Goal: Navigation & Orientation: Find specific page/section

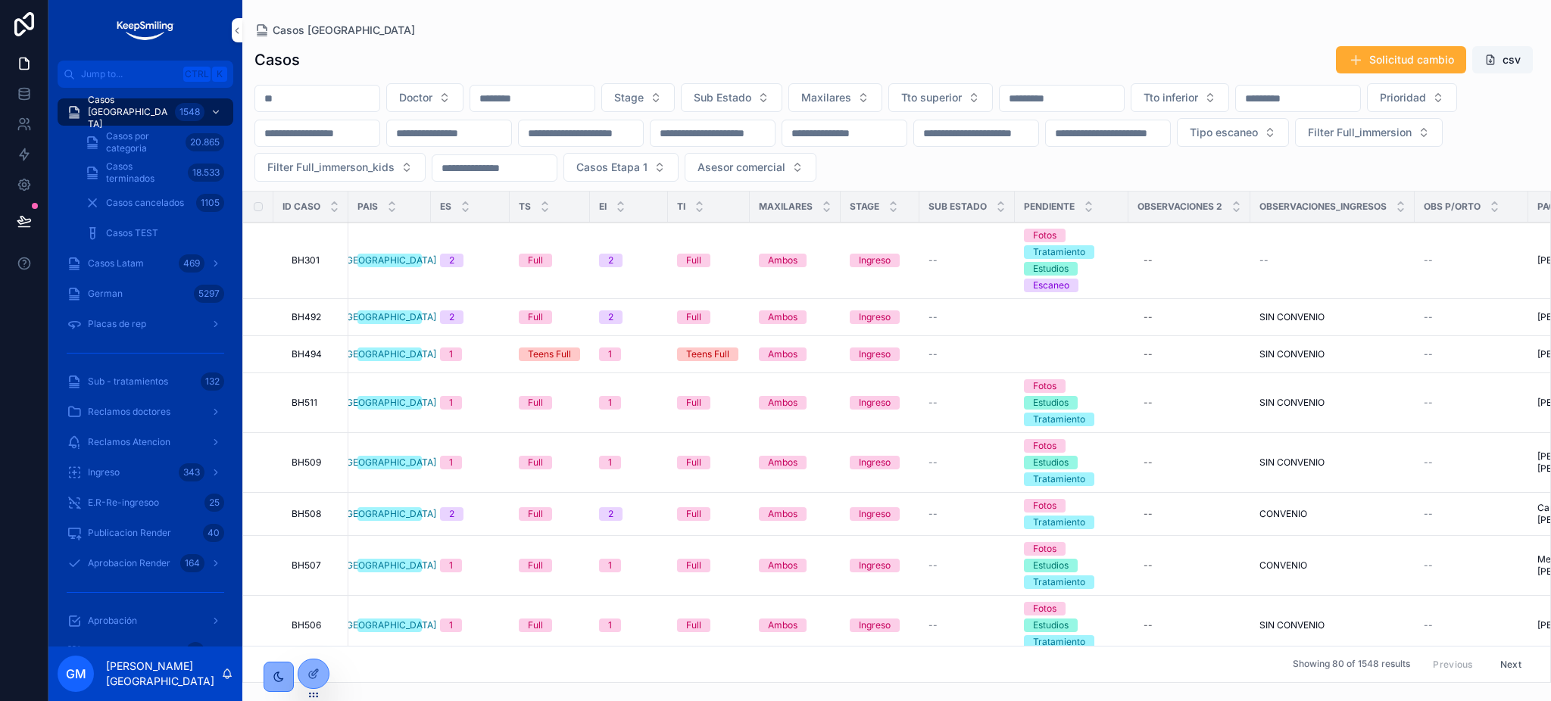
click at [123, 328] on span "Placas de rep" at bounding box center [117, 324] width 58 height 12
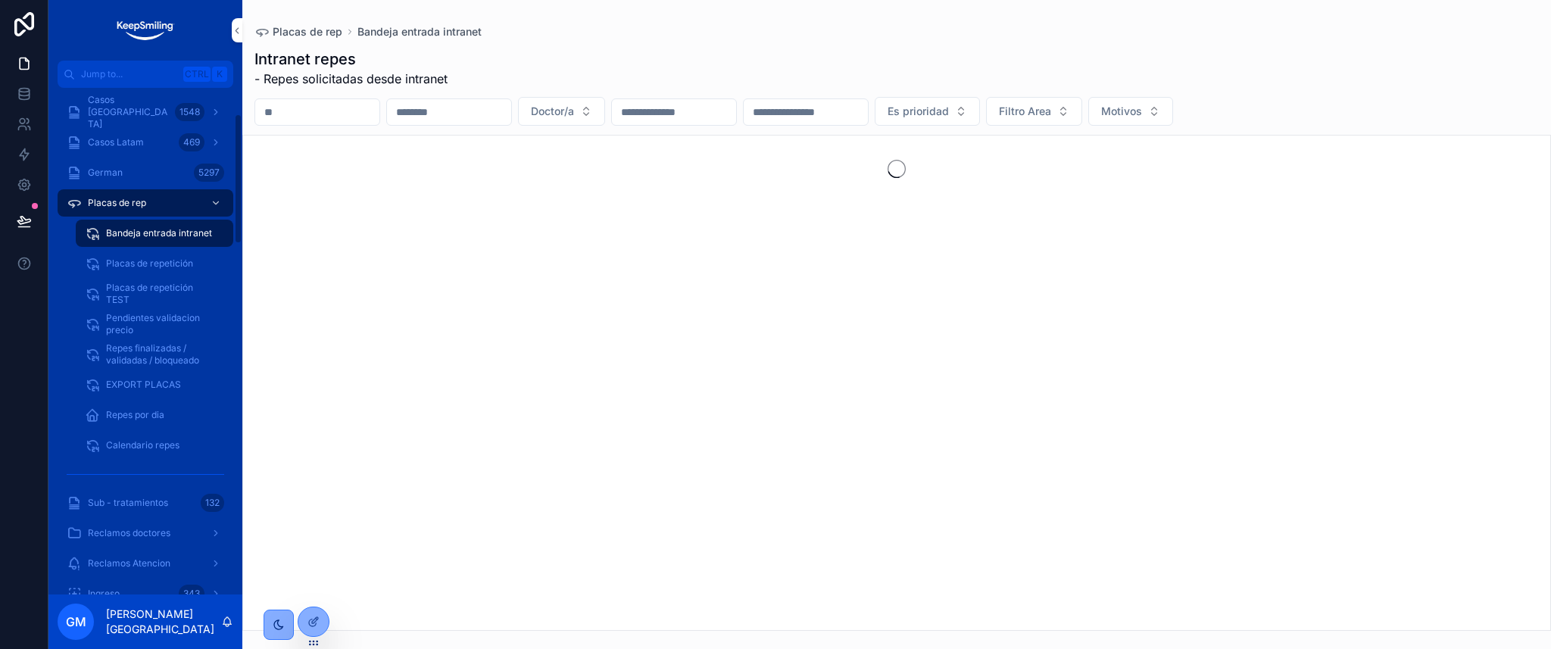
click at [125, 409] on span "Repes por dia" at bounding box center [135, 415] width 58 height 12
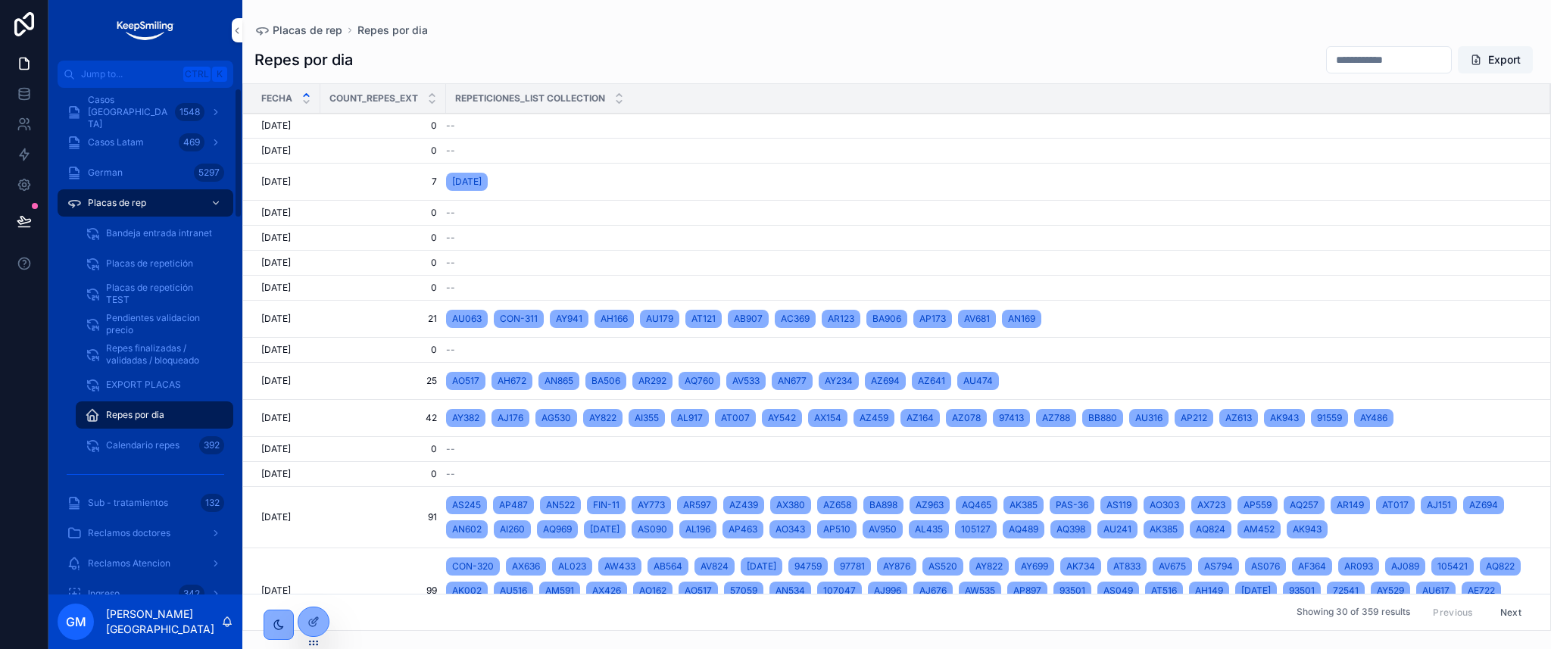
click at [160, 198] on div "Placas de rep" at bounding box center [146, 203] width 158 height 24
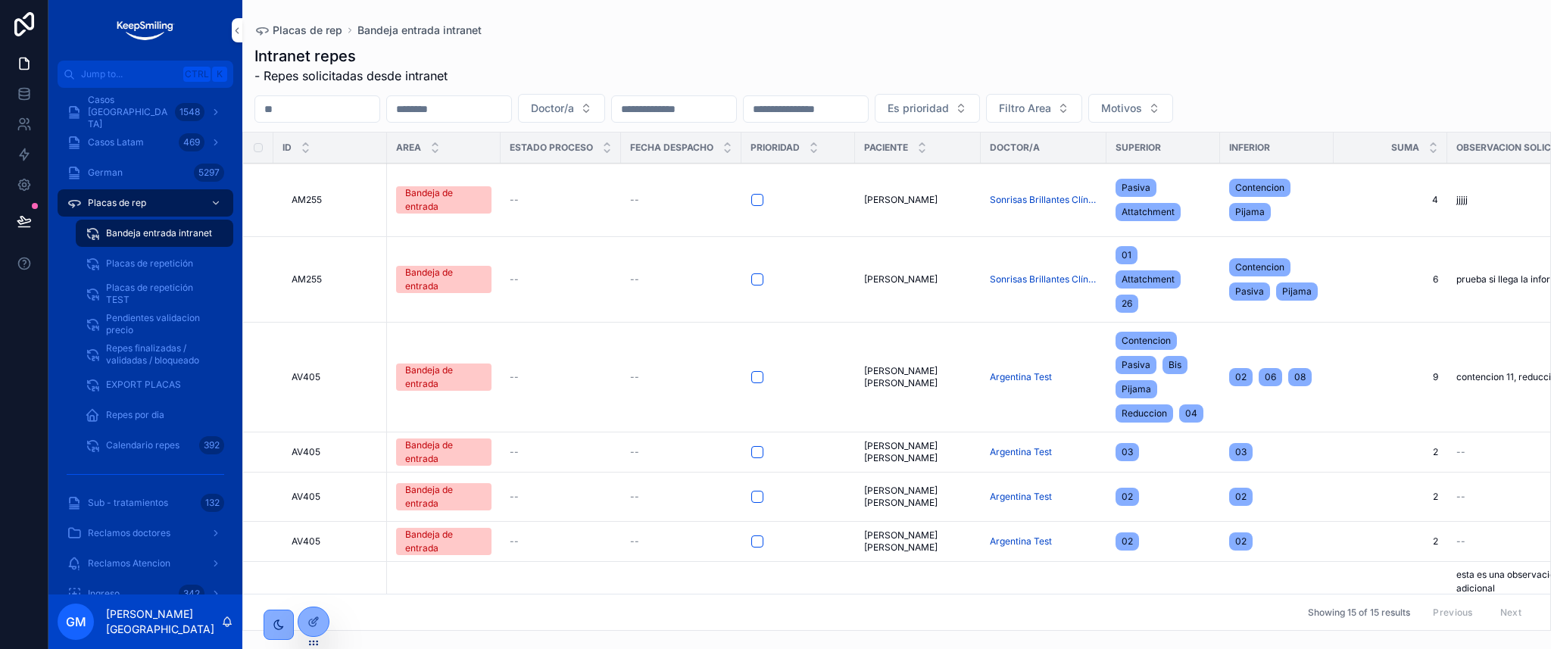
scroll to position [101, 0]
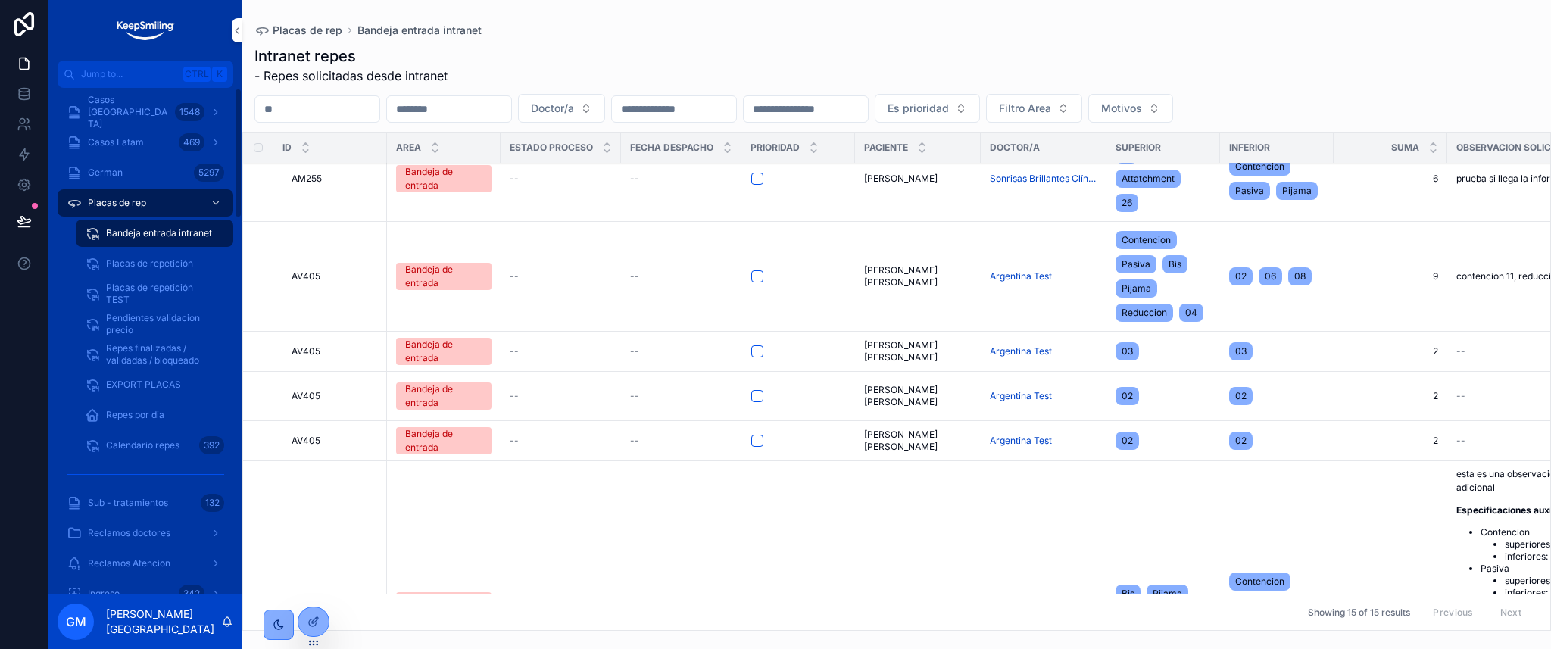
click at [152, 270] on div "Placas de repetición" at bounding box center [154, 264] width 139 height 24
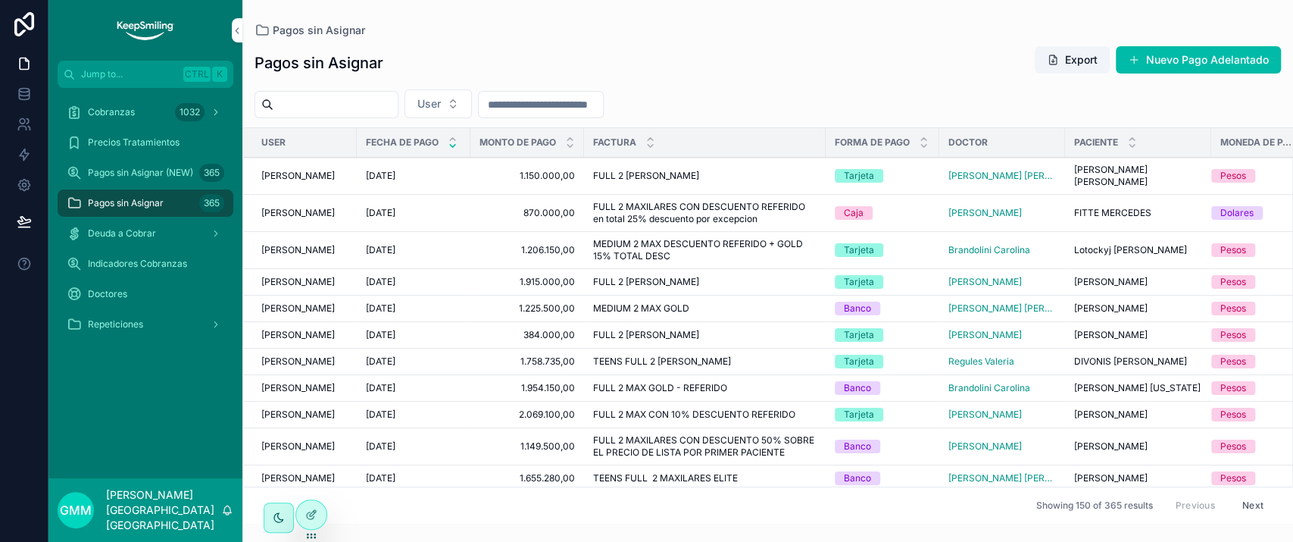
click at [116, 326] on span "Repeticiones" at bounding box center [115, 324] width 55 height 12
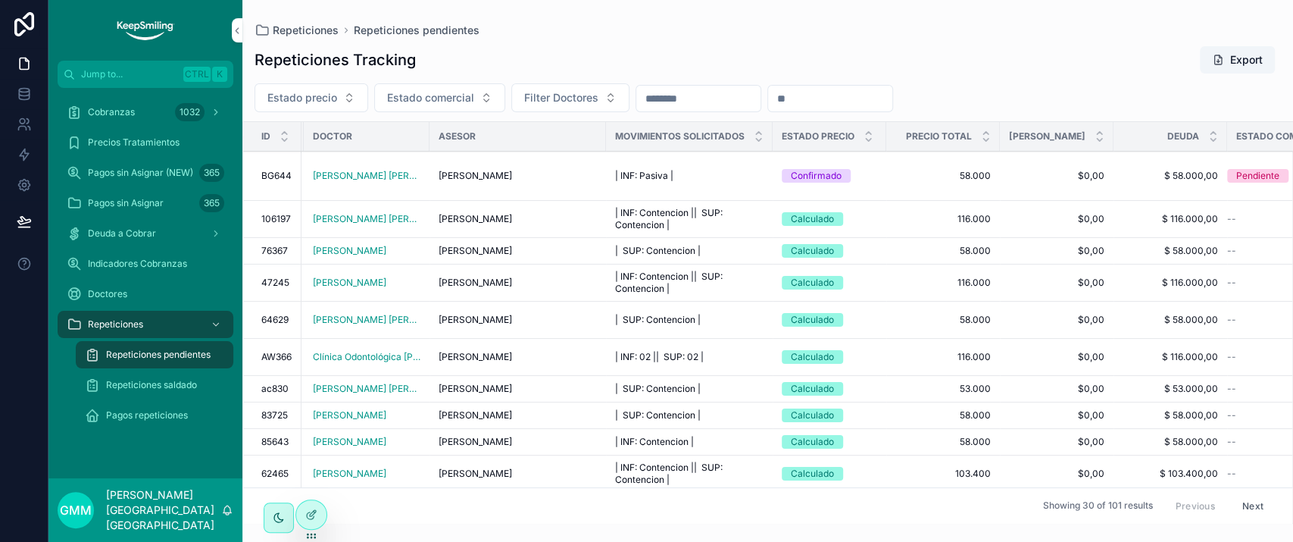
scroll to position [0, 159]
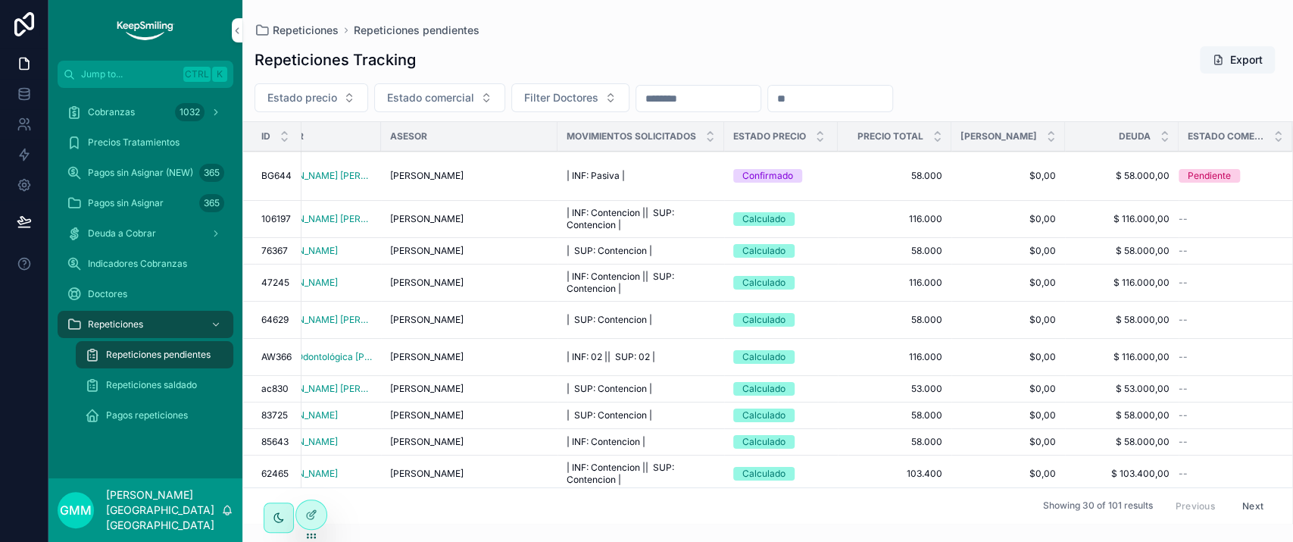
click at [148, 380] on span "Repeticiones saldado" at bounding box center [151, 385] width 91 height 12
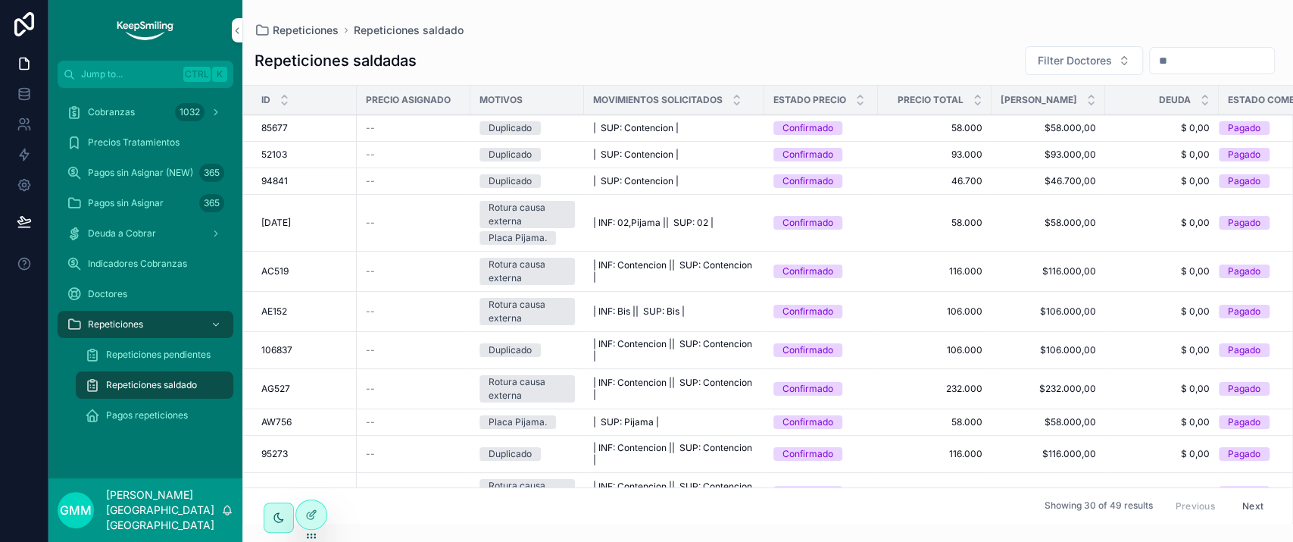
click at [167, 138] on span "Precios Tratamientos" at bounding box center [134, 142] width 92 height 12
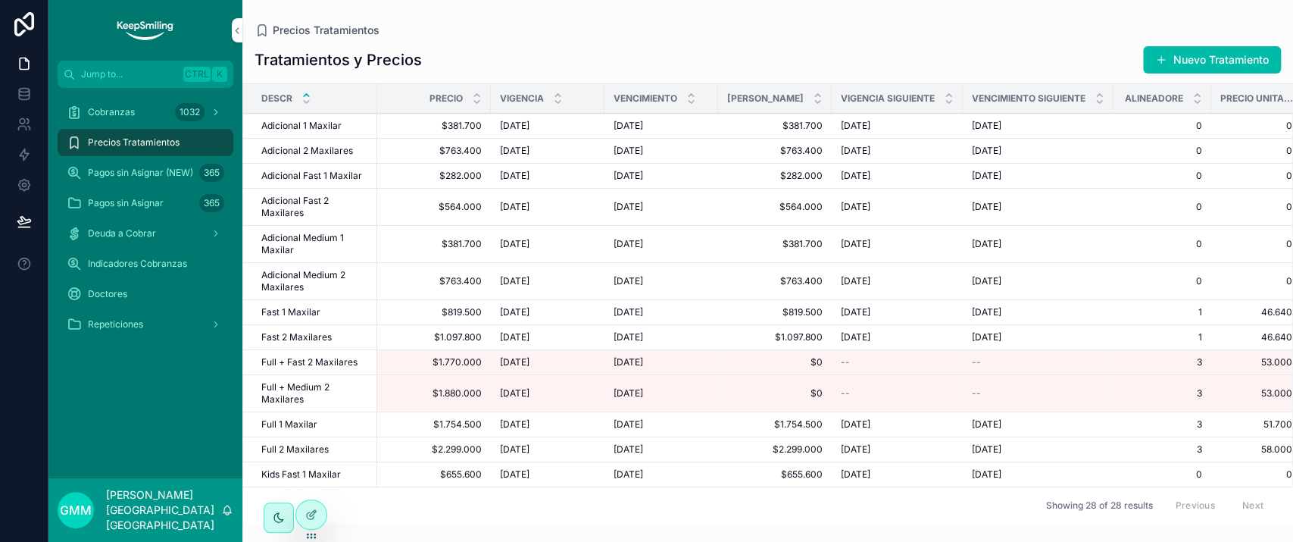
scroll to position [0, 56]
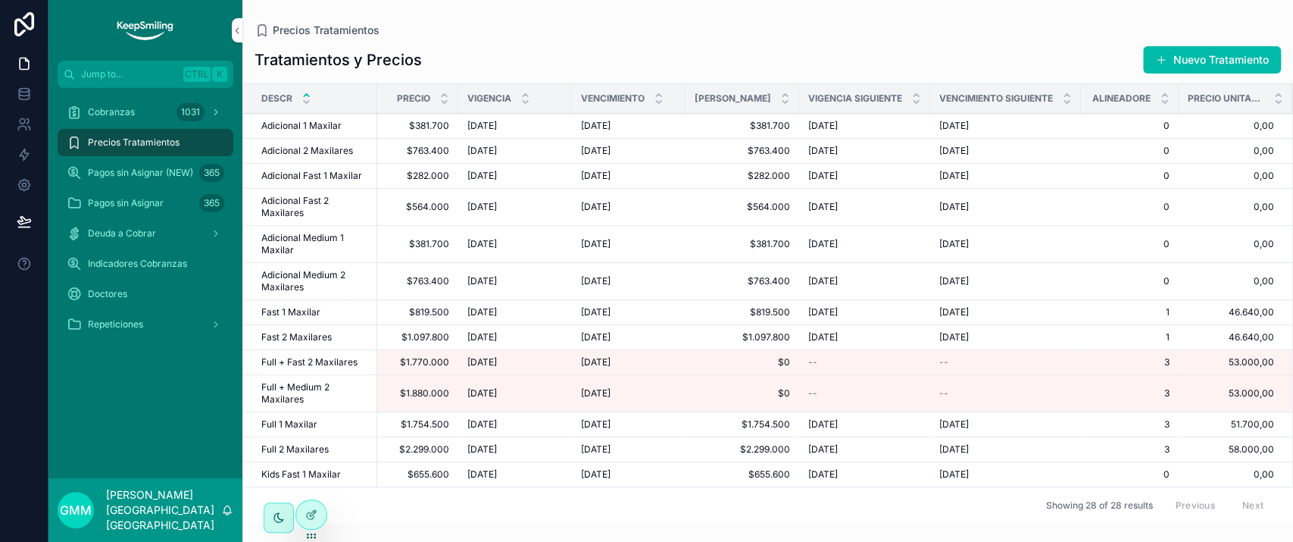
click at [122, 114] on span "Cobranzas" at bounding box center [111, 112] width 47 height 12
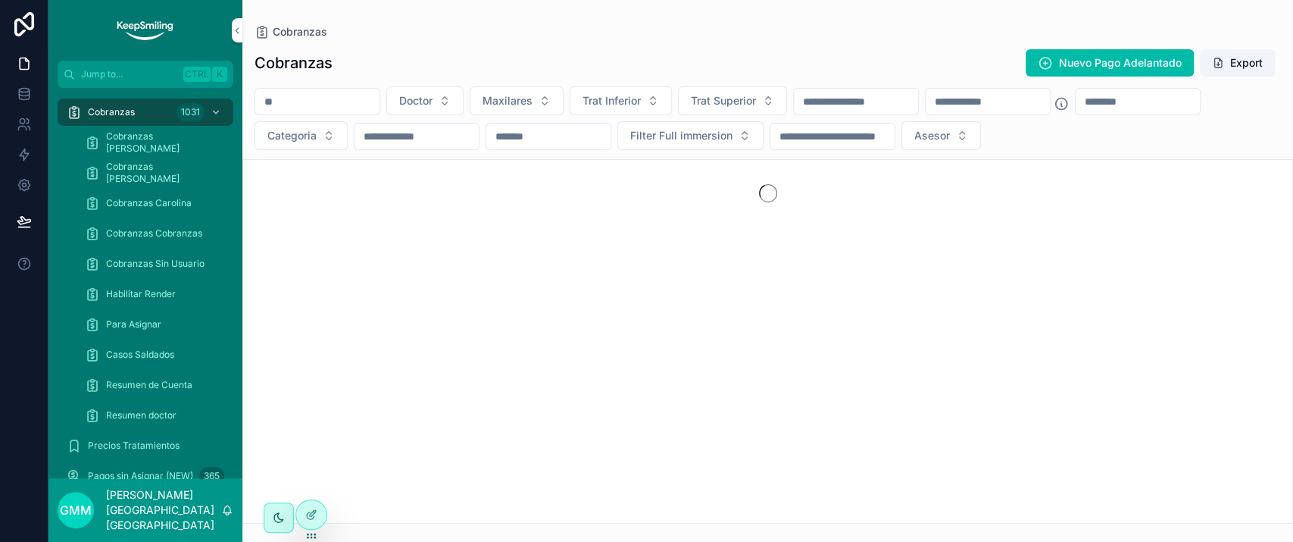
click at [139, 138] on span "Cobranzas Jimena" at bounding box center [162, 142] width 112 height 24
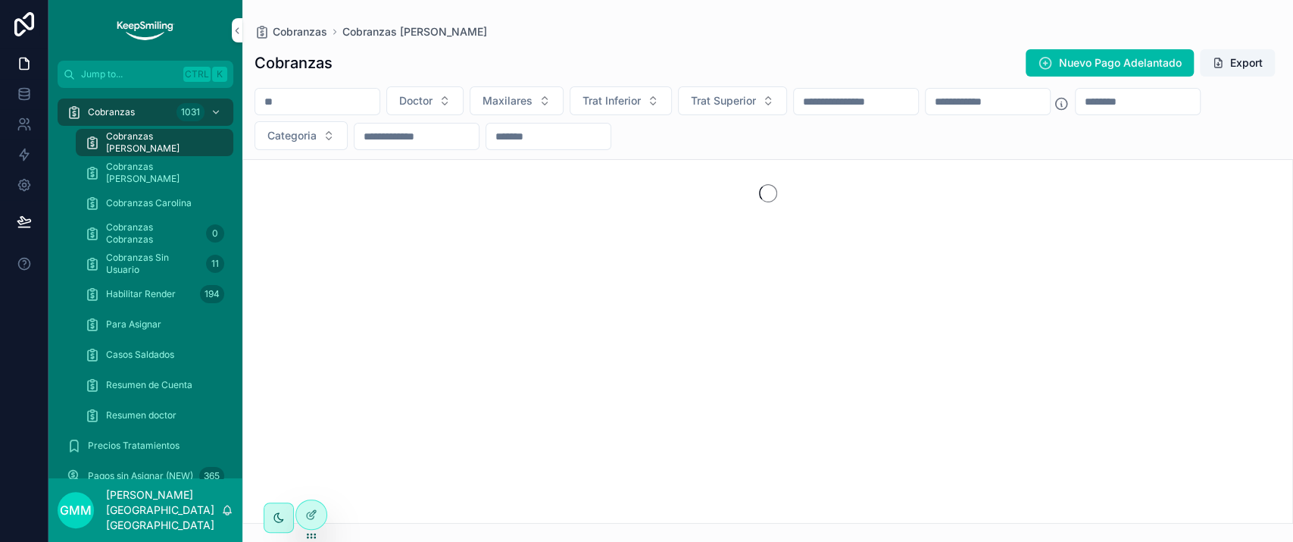
click at [139, 110] on div "Cobranzas 1031" at bounding box center [146, 112] width 158 height 24
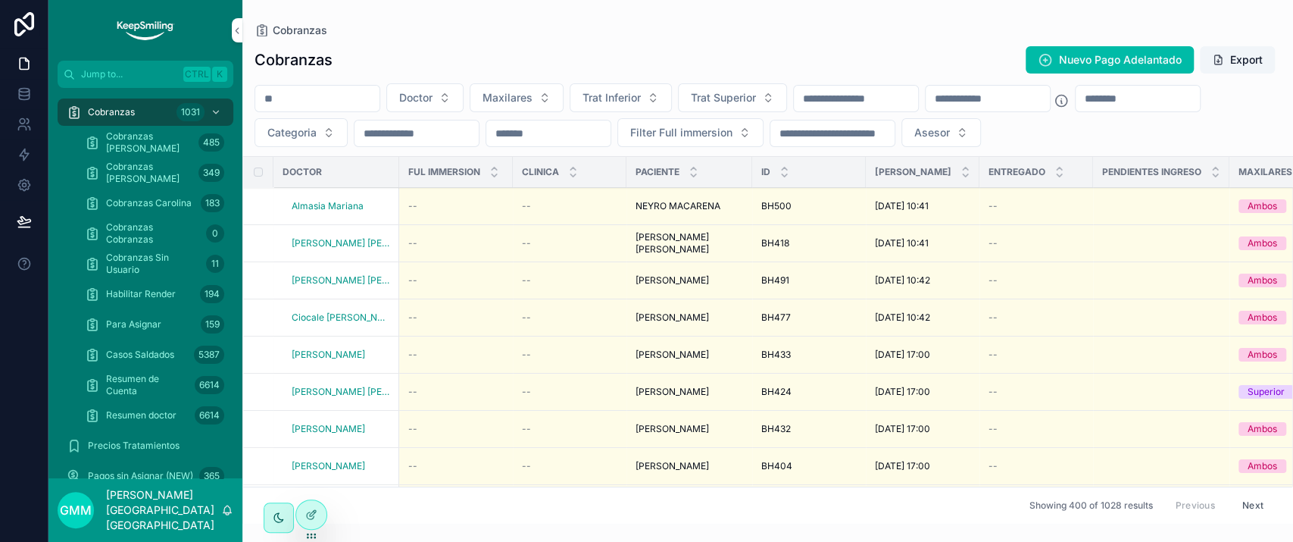
scroll to position [0, 1563]
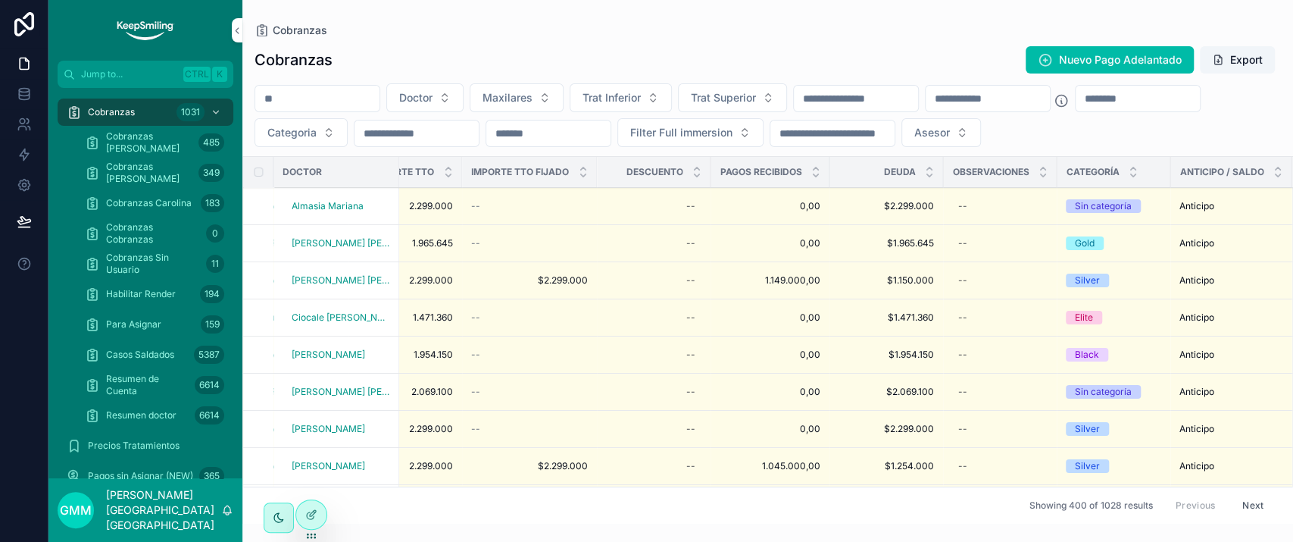
click at [686, 199] on div "--" at bounding box center [653, 206] width 95 height 24
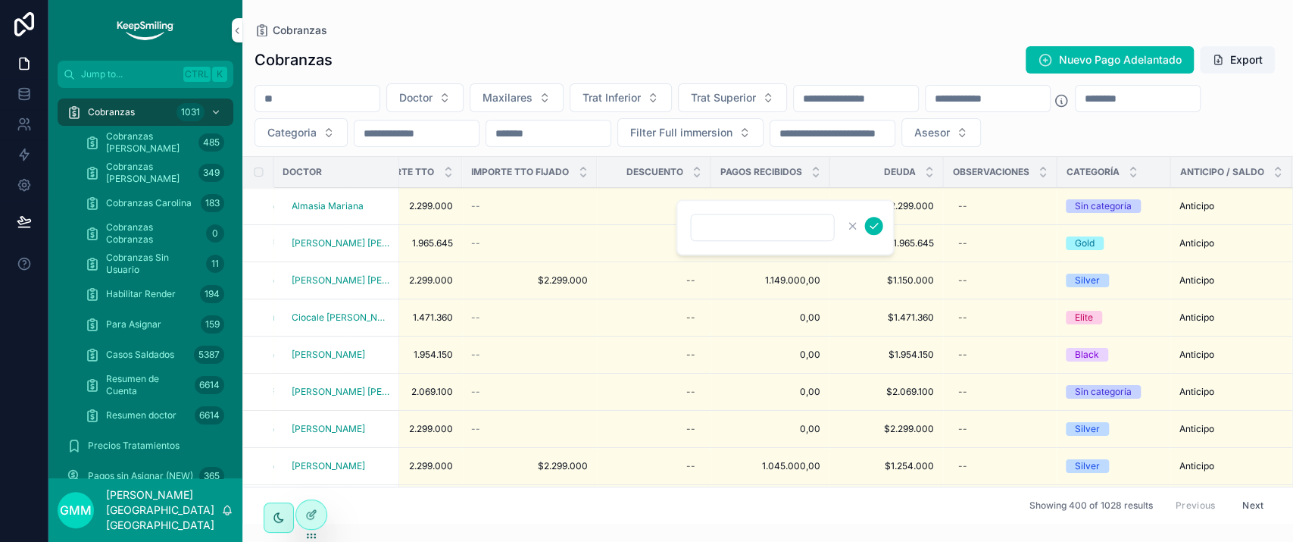
click at [586, 221] on td "--" at bounding box center [529, 206] width 135 height 37
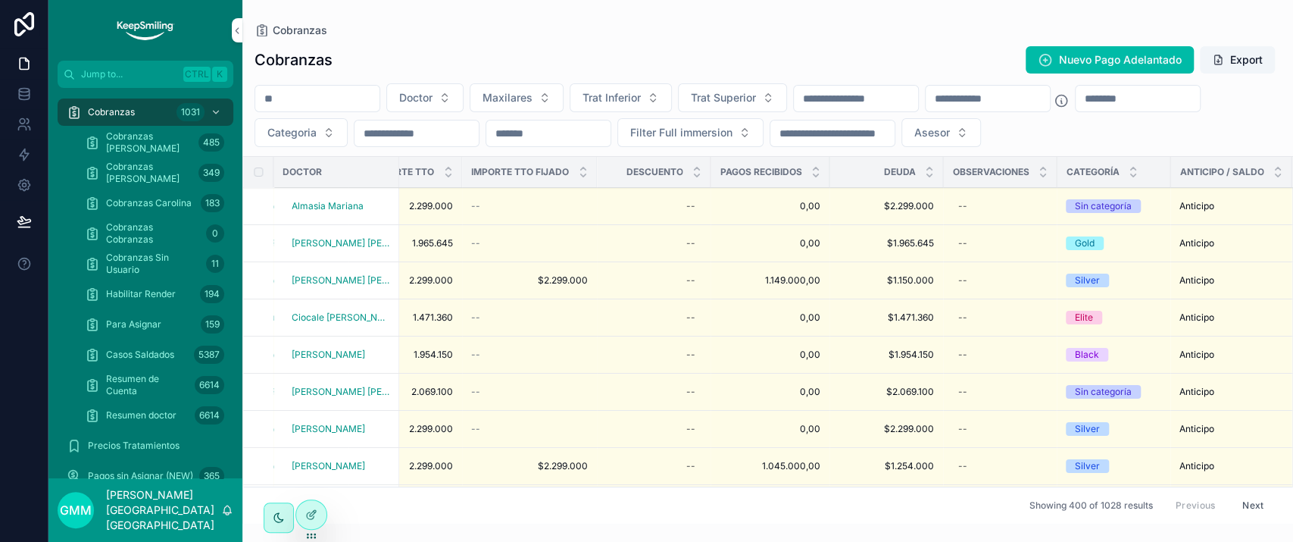
click at [586, 209] on div "--" at bounding box center [529, 206] width 117 height 12
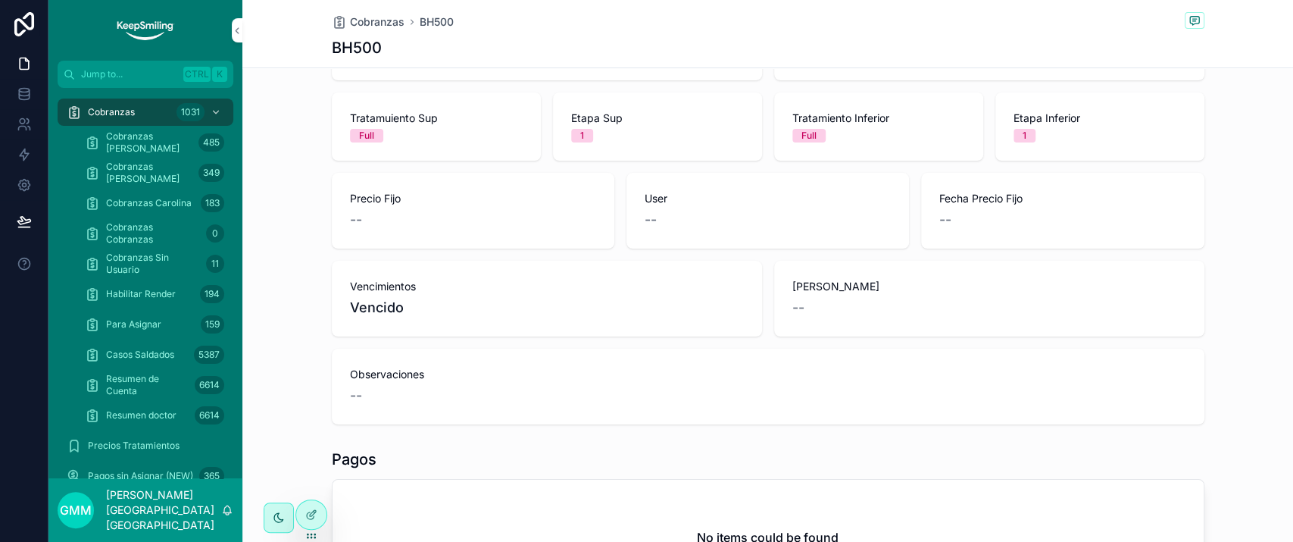
scroll to position [331, 0]
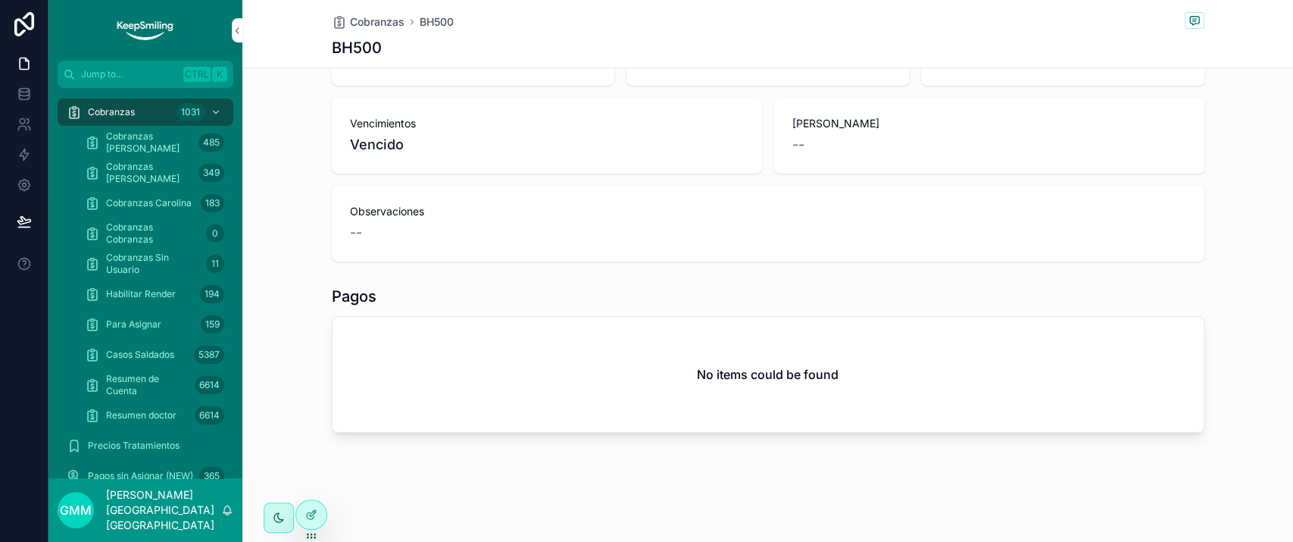
click at [358, 23] on span "Cobranzas" at bounding box center [377, 21] width 55 height 15
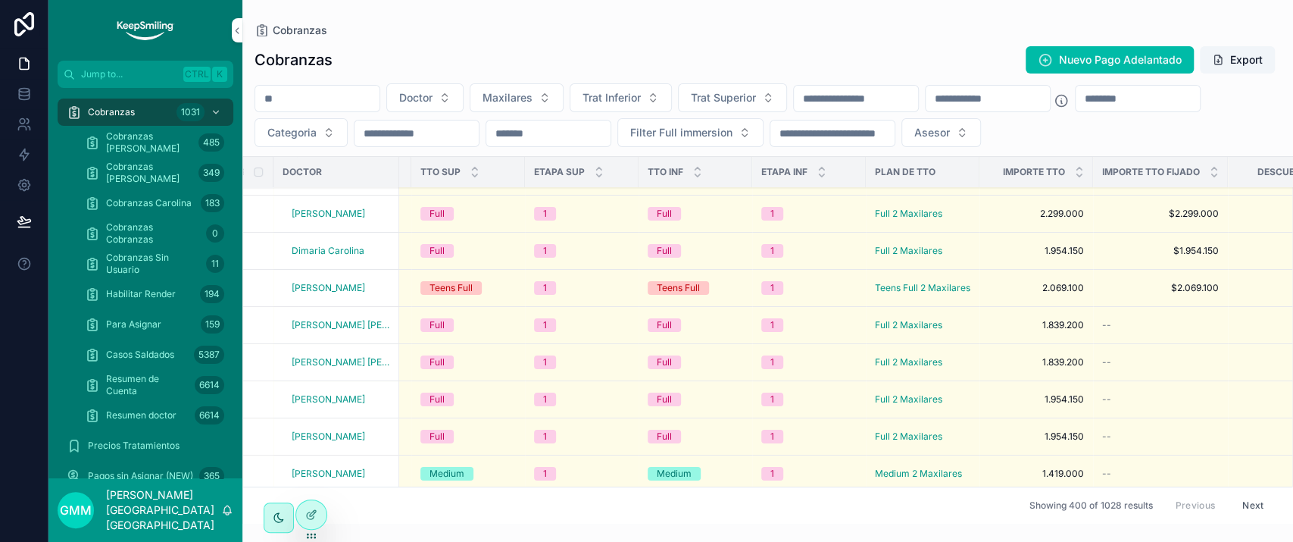
scroll to position [252, 1426]
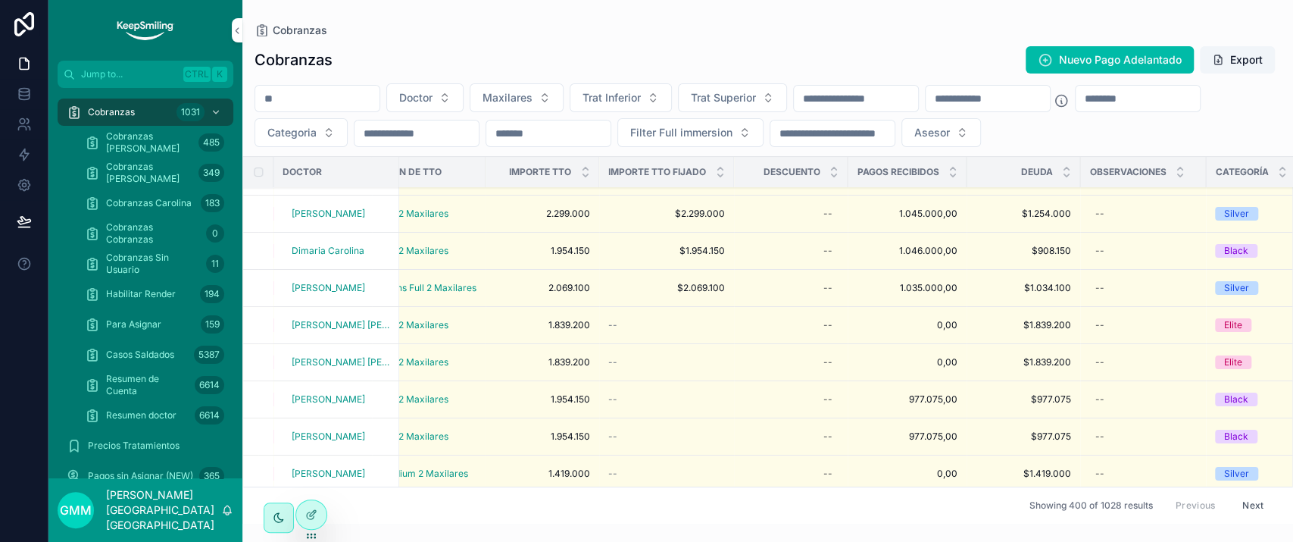
click at [907, 396] on span "977.075,00" at bounding box center [907, 399] width 101 height 12
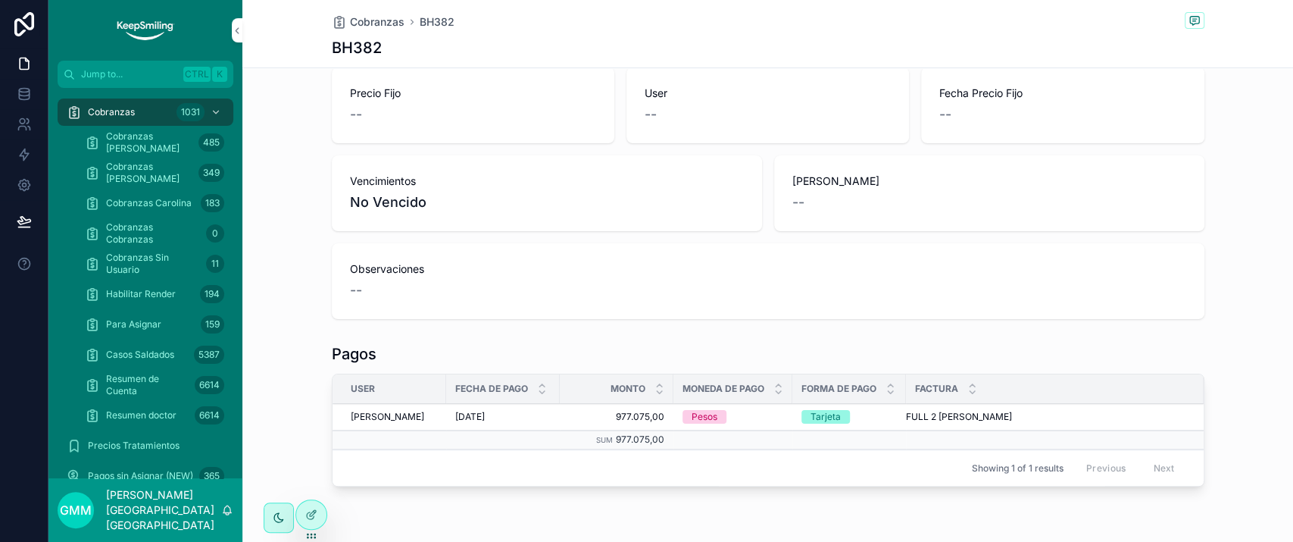
scroll to position [283, 0]
